Goal: Transaction & Acquisition: Purchase product/service

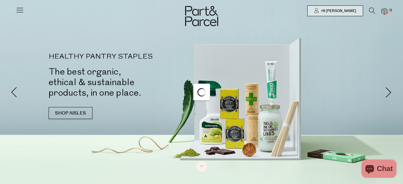
click at [371, 12] on icon at bounding box center [373, 11] width 6 height 7
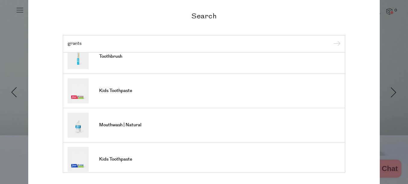
scroll to position [180, 0]
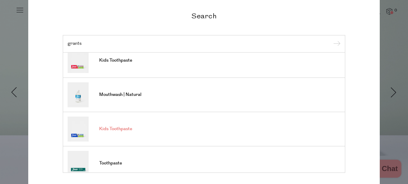
type input "grants"
click at [126, 126] on span "Kids Toothpaste" at bounding box center [115, 129] width 33 height 6
